Goal: Find specific page/section: Find specific page/section

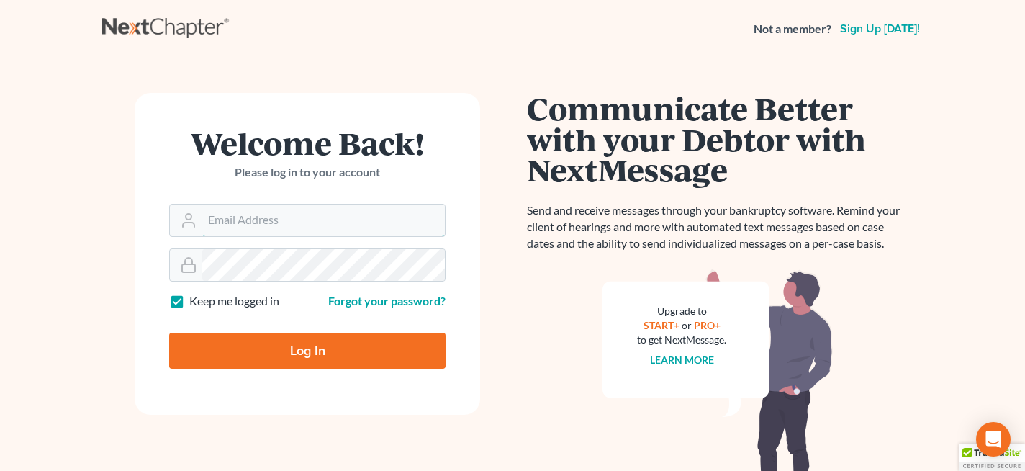
type input "[PERSON_NAME][EMAIL_ADDRESS][PERSON_NAME][DOMAIN_NAME]"
click at [230, 349] on input "Log In" at bounding box center [307, 351] width 277 height 36
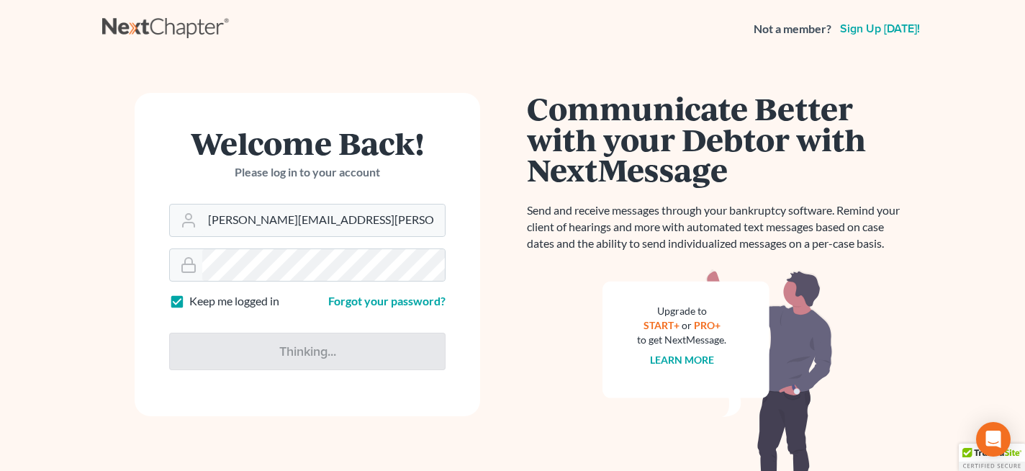
type input "Thinking..."
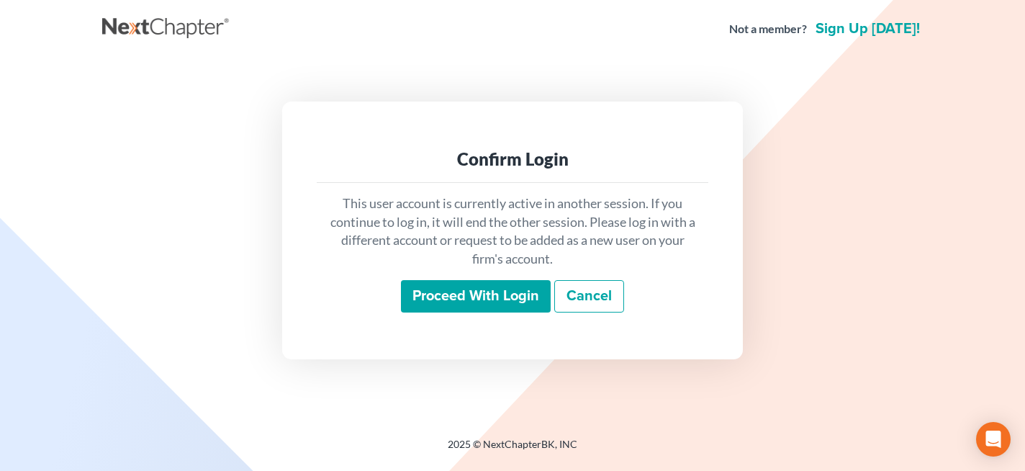
click at [418, 308] on input "Proceed with login" at bounding box center [476, 296] width 150 height 33
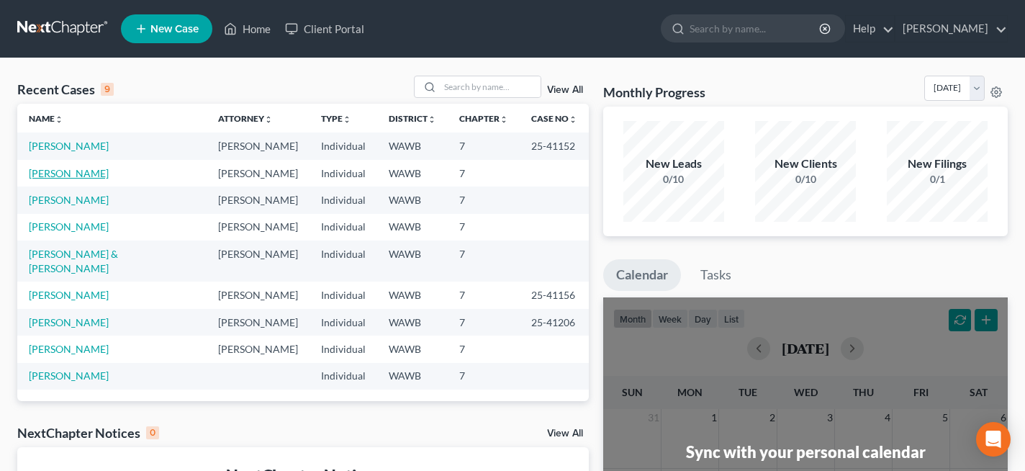
click at [72, 170] on link "[PERSON_NAME]" at bounding box center [69, 173] width 80 height 12
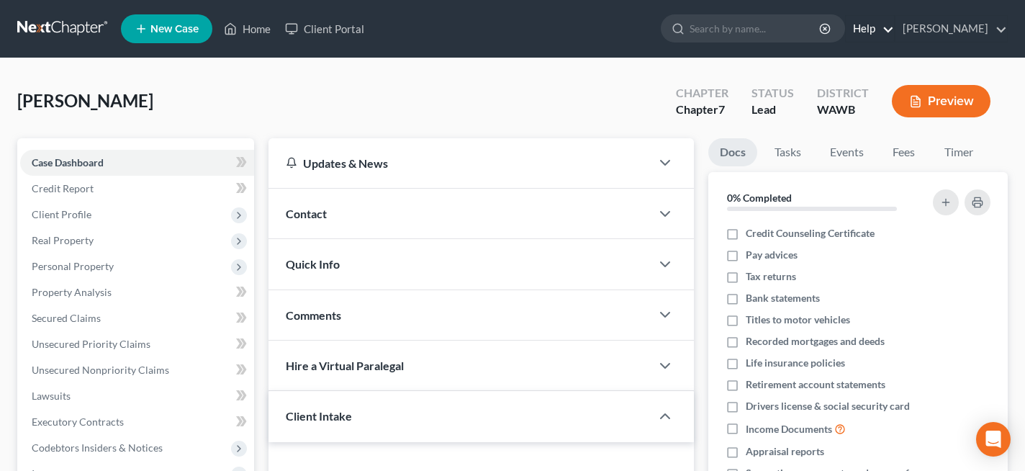
click at [848, 30] on link "Help" at bounding box center [870, 29] width 48 height 26
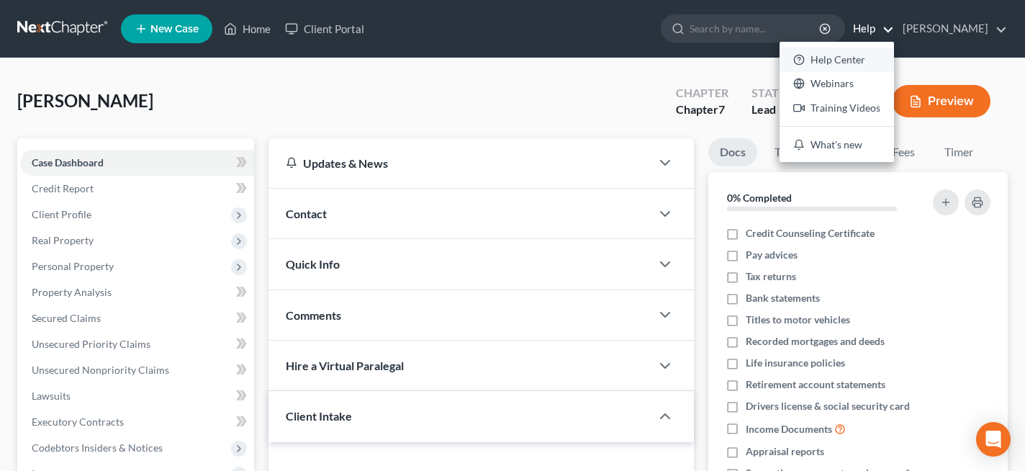
click at [840, 64] on link "Help Center" at bounding box center [837, 60] width 115 height 24
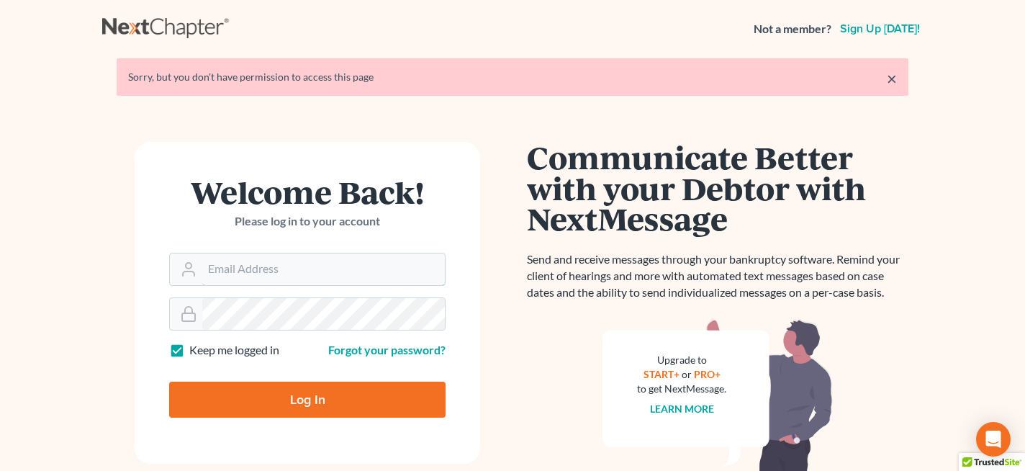
type input "[PERSON_NAME][EMAIL_ADDRESS][PERSON_NAME][DOMAIN_NAME]"
click at [301, 403] on input "Log In" at bounding box center [307, 400] width 277 height 36
type input "Thinking..."
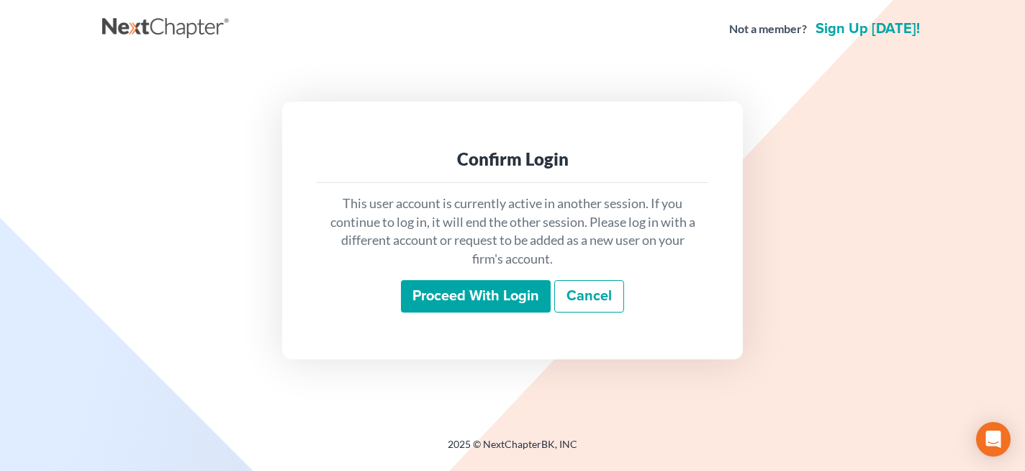
click at [442, 297] on input "Proceed with login" at bounding box center [476, 296] width 150 height 33
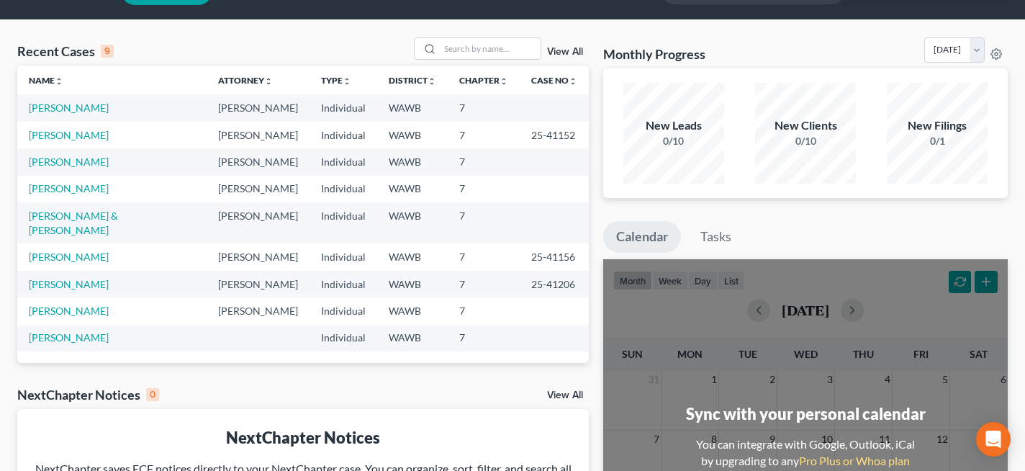
scroll to position [40, 0]
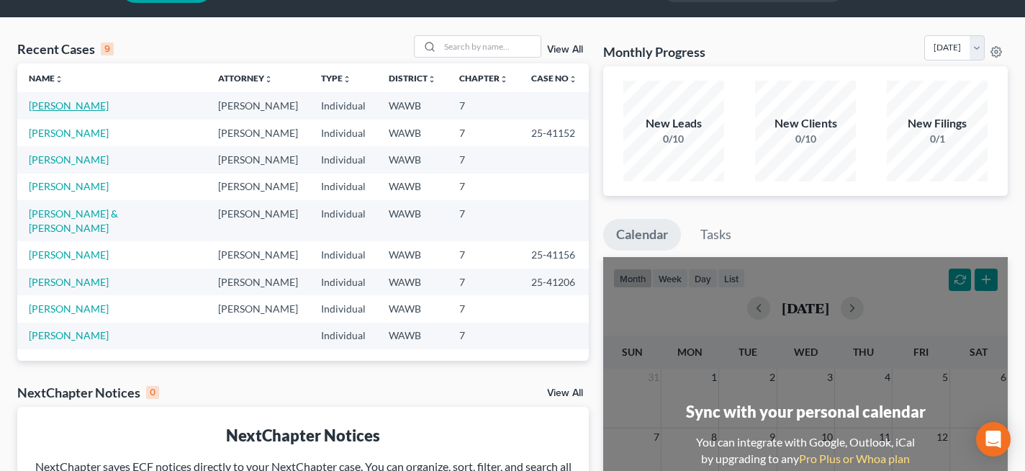
click at [60, 111] on link "[PERSON_NAME]" at bounding box center [69, 105] width 80 height 12
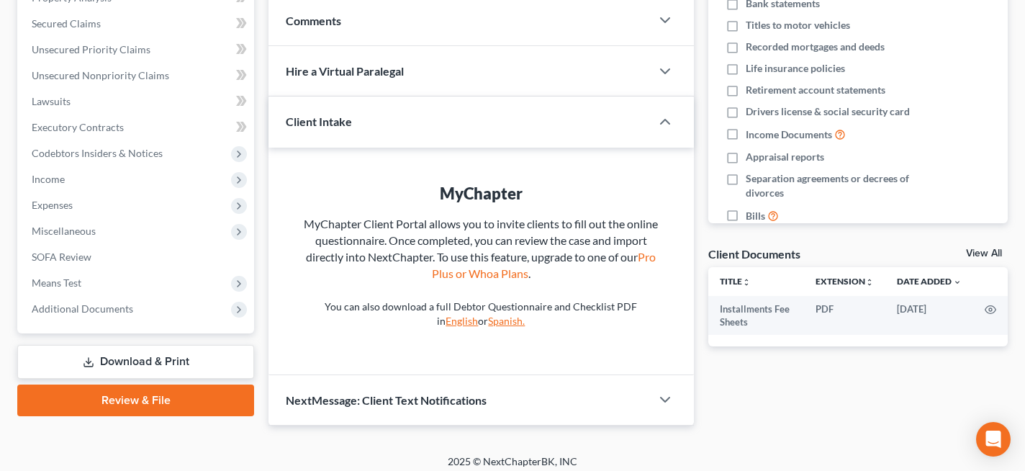
scroll to position [303, 0]
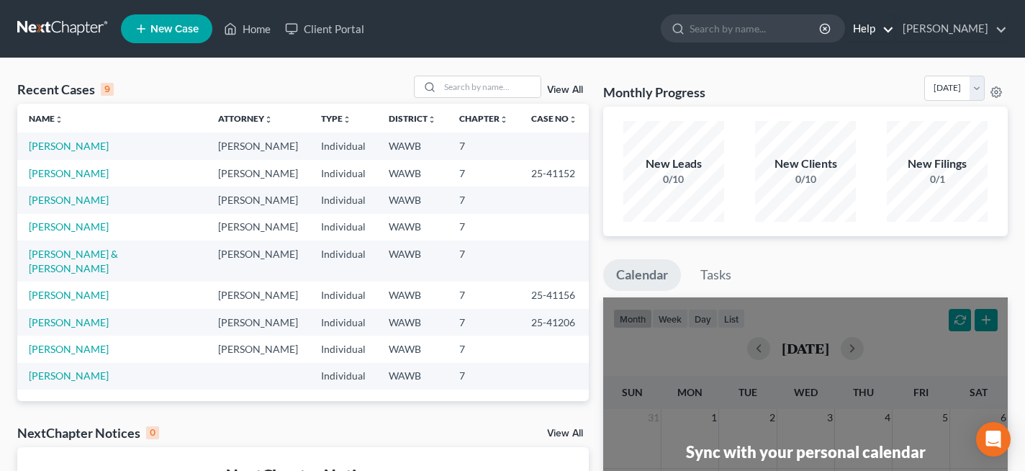
click at [866, 26] on link "Help" at bounding box center [870, 29] width 48 height 26
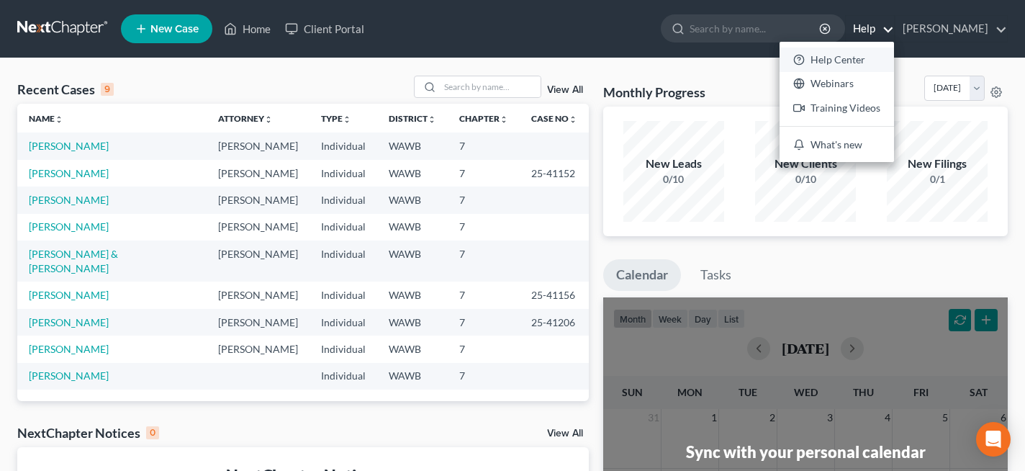
click at [852, 50] on link "Help Center" at bounding box center [837, 60] width 115 height 24
